Goal: Find specific page/section: Find specific page/section

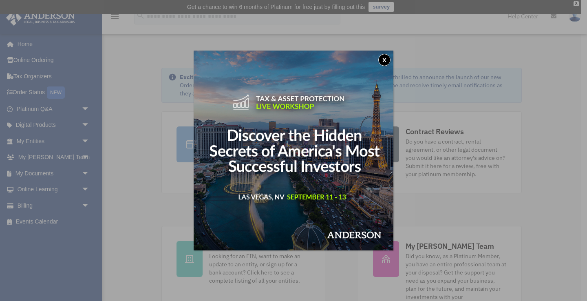
click at [391, 54] on img at bounding box center [293, 151] width 200 height 200
click at [389, 61] on button "x" at bounding box center [384, 60] width 12 height 12
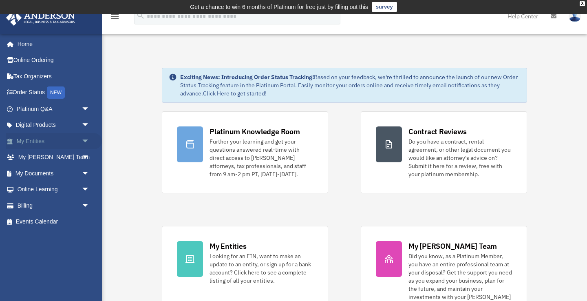
click at [89, 141] on span "arrow_drop_down" at bounding box center [89, 141] width 16 height 17
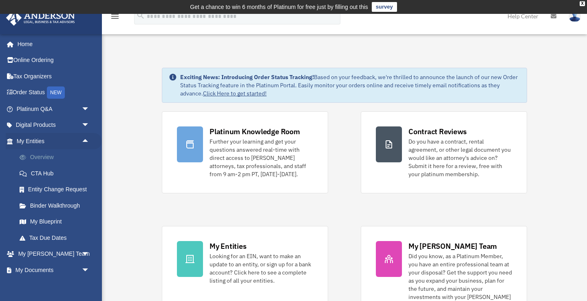
click at [46, 157] on link "Overview" at bounding box center [56, 157] width 90 height 16
click at [43, 223] on link "My Blueprint" at bounding box center [56, 221] width 90 height 16
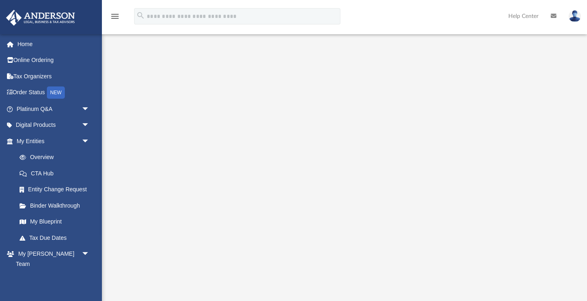
scroll to position [34, 0]
